Goal: Navigation & Orientation: Find specific page/section

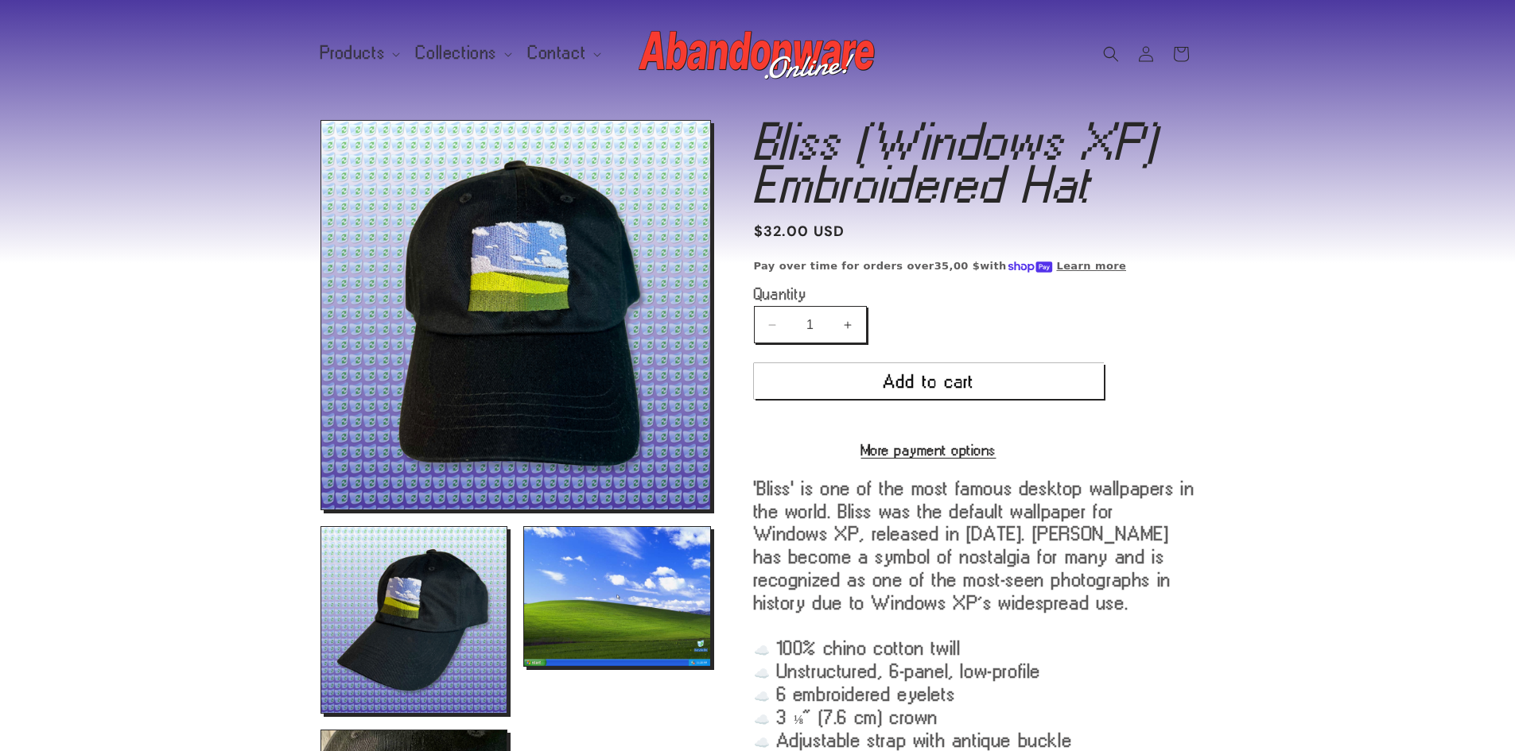
click at [806, 47] on img at bounding box center [758, 54] width 239 height 64
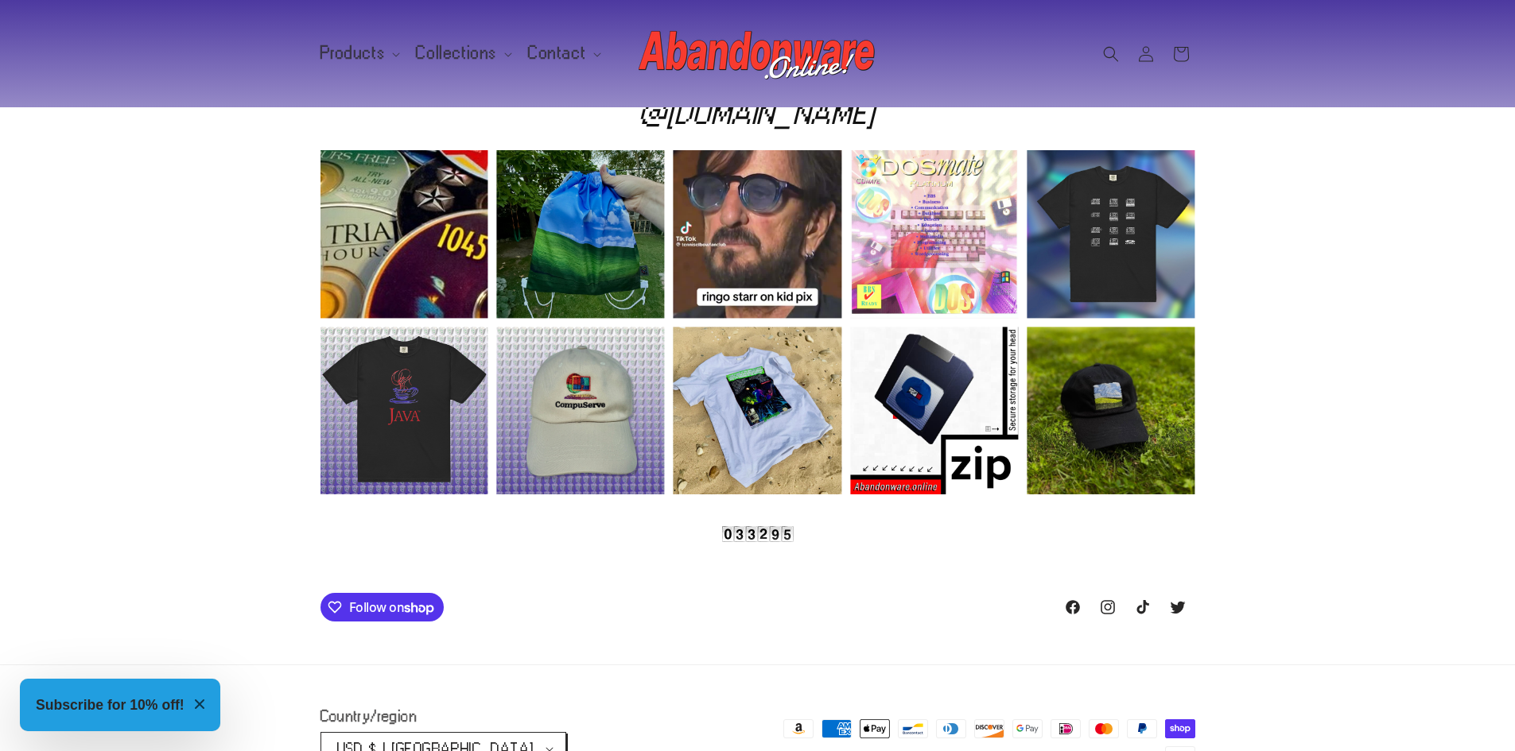
scroll to position [0, 1515]
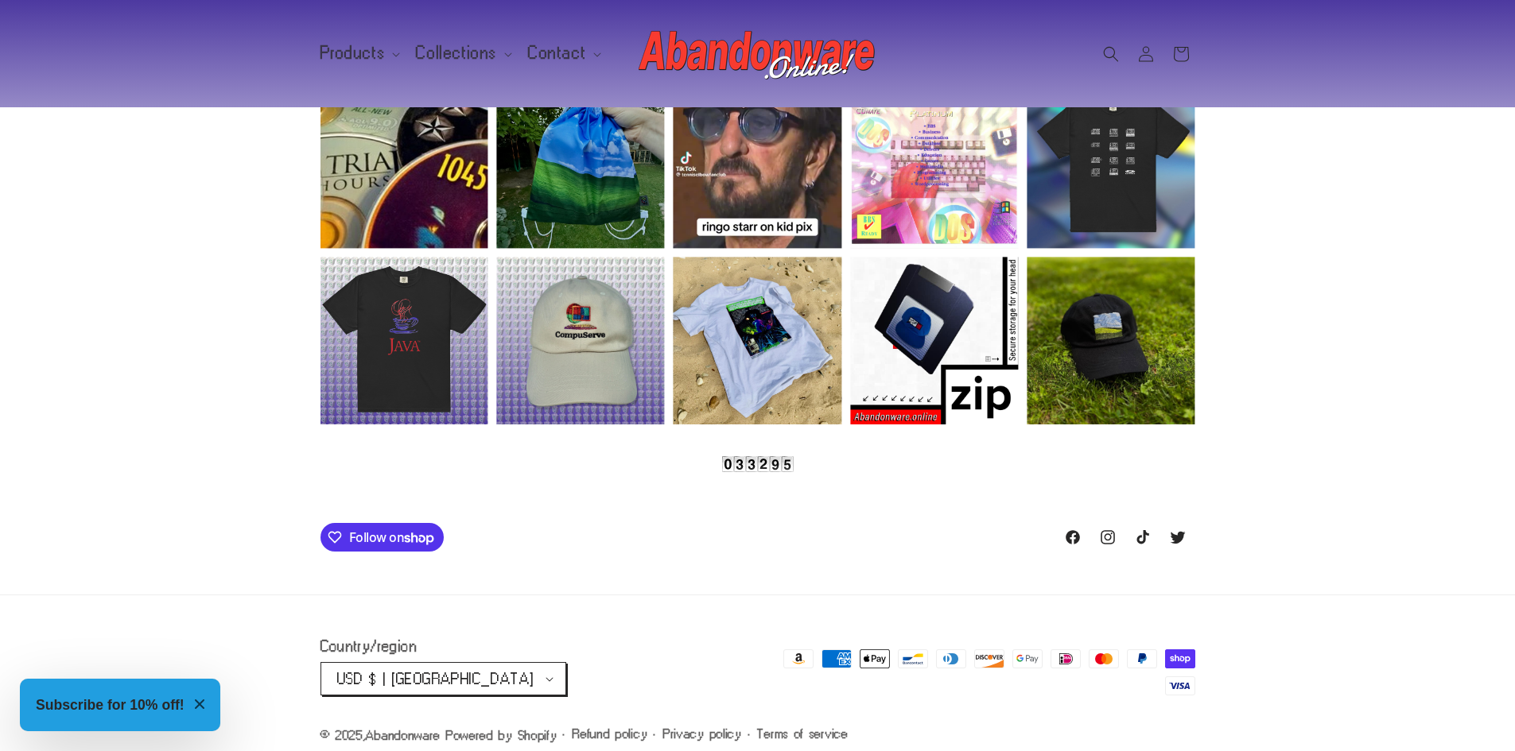
click at [740, 456] on img at bounding box center [758, 464] width 72 height 16
click at [767, 456] on img at bounding box center [758, 464] width 72 height 16
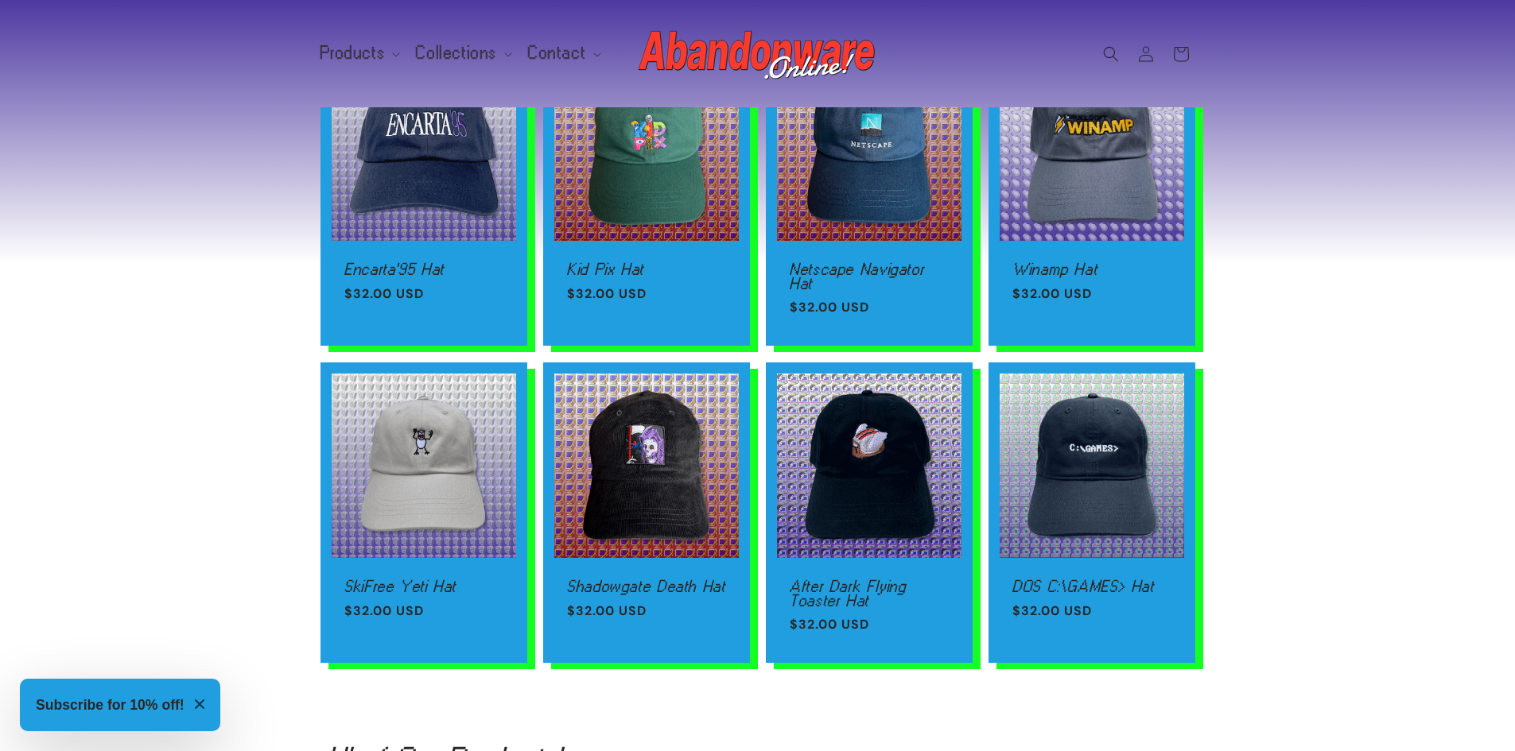
scroll to position [1347, 0]
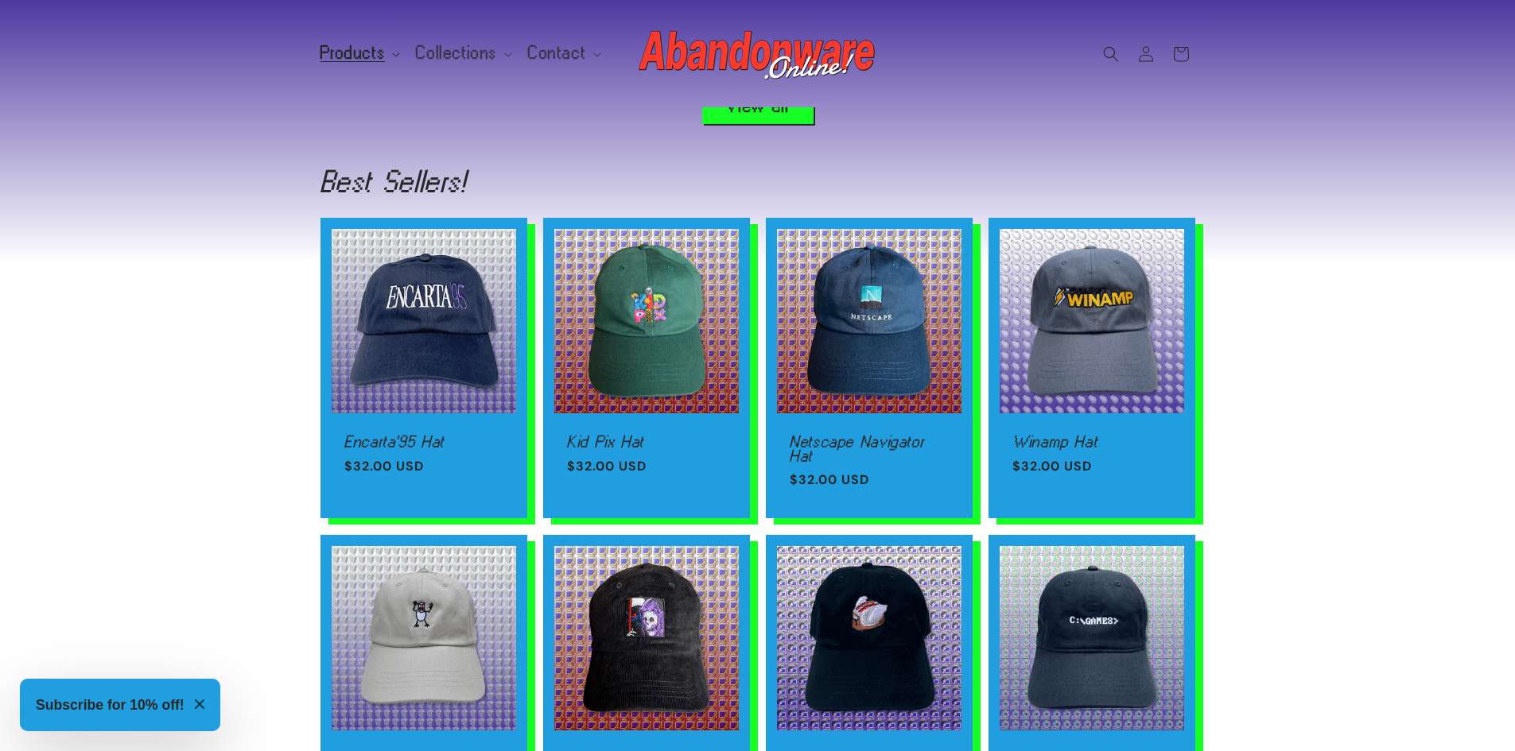
click at [356, 48] on span "Products" at bounding box center [352, 53] width 65 height 14
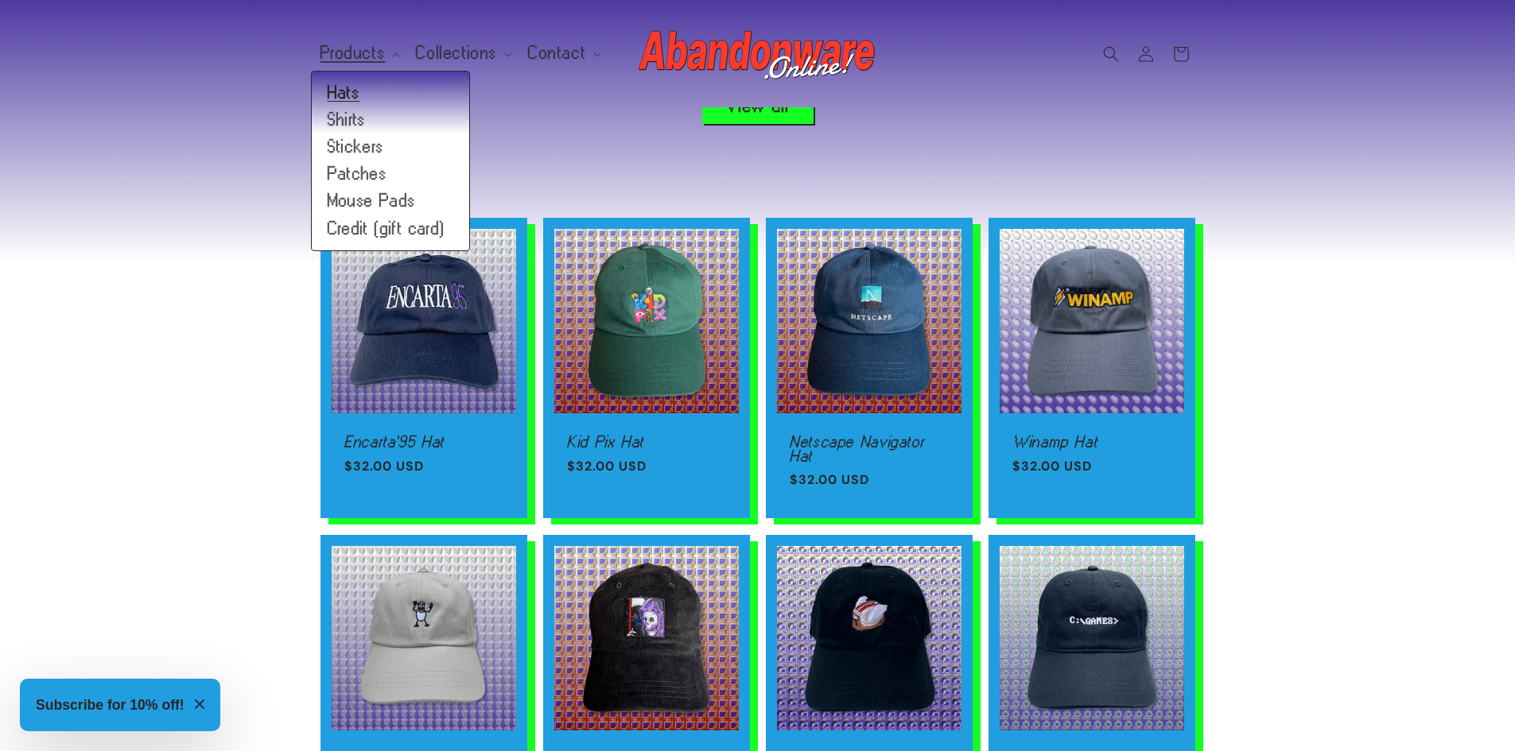
click at [375, 99] on link "Hats" at bounding box center [390, 93] width 157 height 27
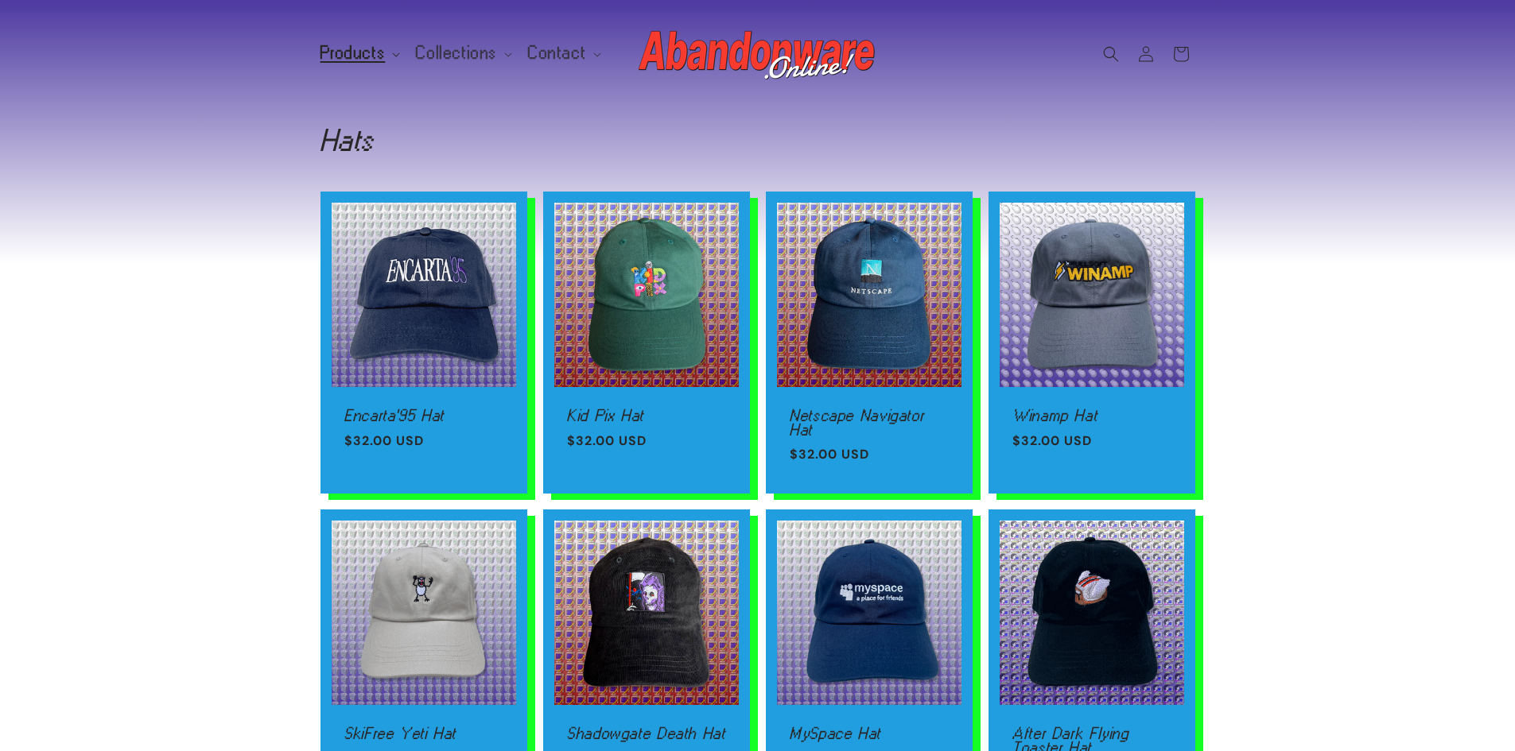
click at [367, 49] on span "Products" at bounding box center [352, 53] width 65 height 14
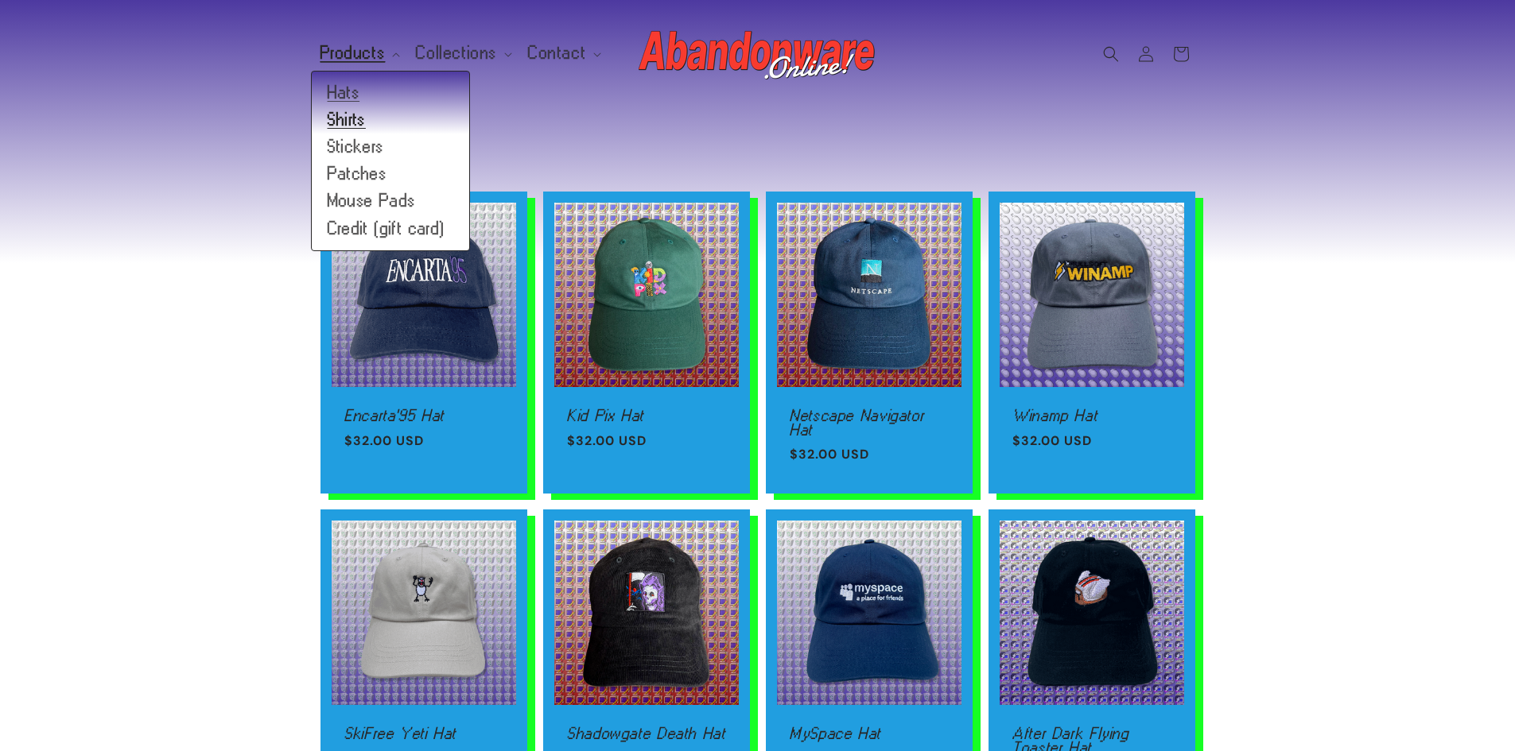
click at [344, 114] on link "Shirts" at bounding box center [390, 120] width 157 height 27
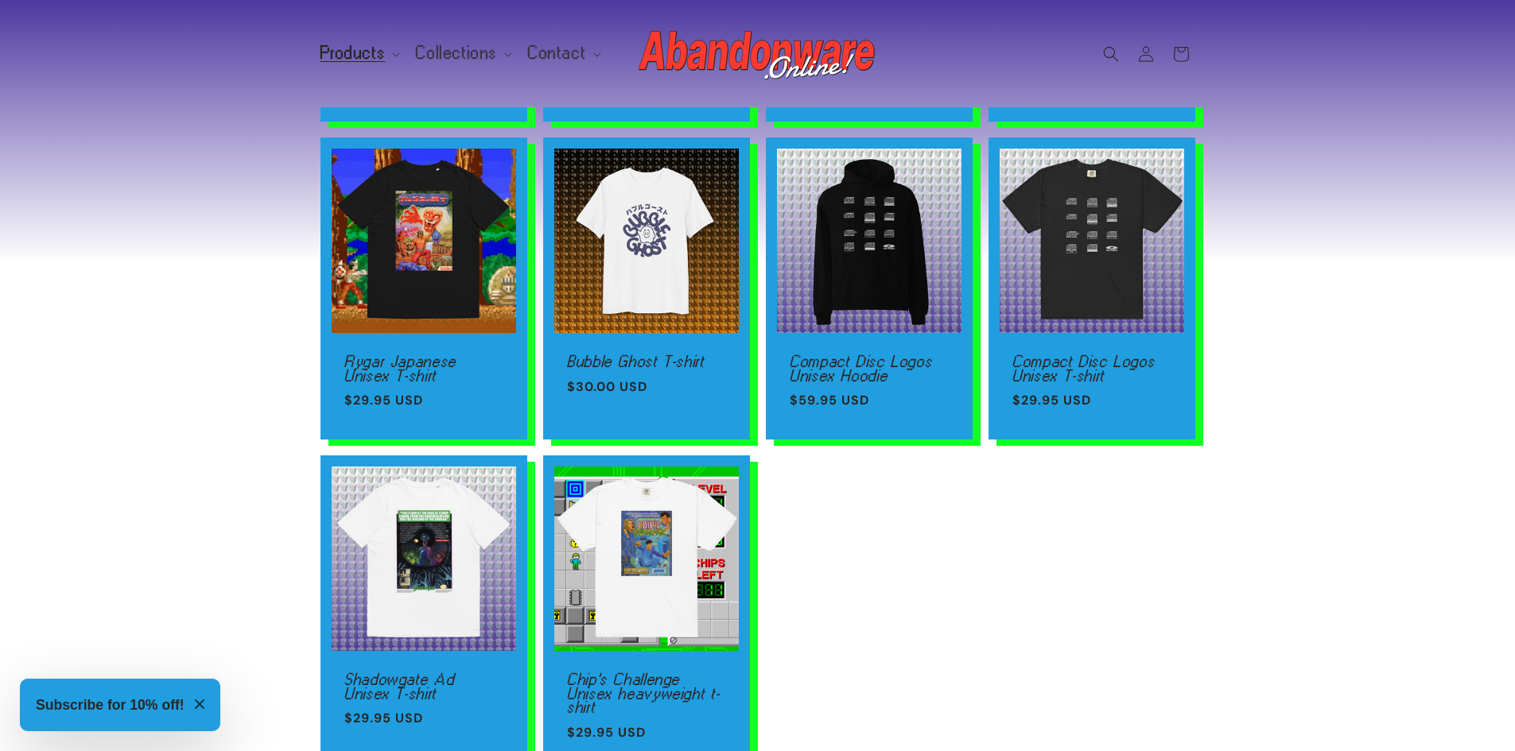
scroll to position [557, 0]
